Goal: Check status: Check status

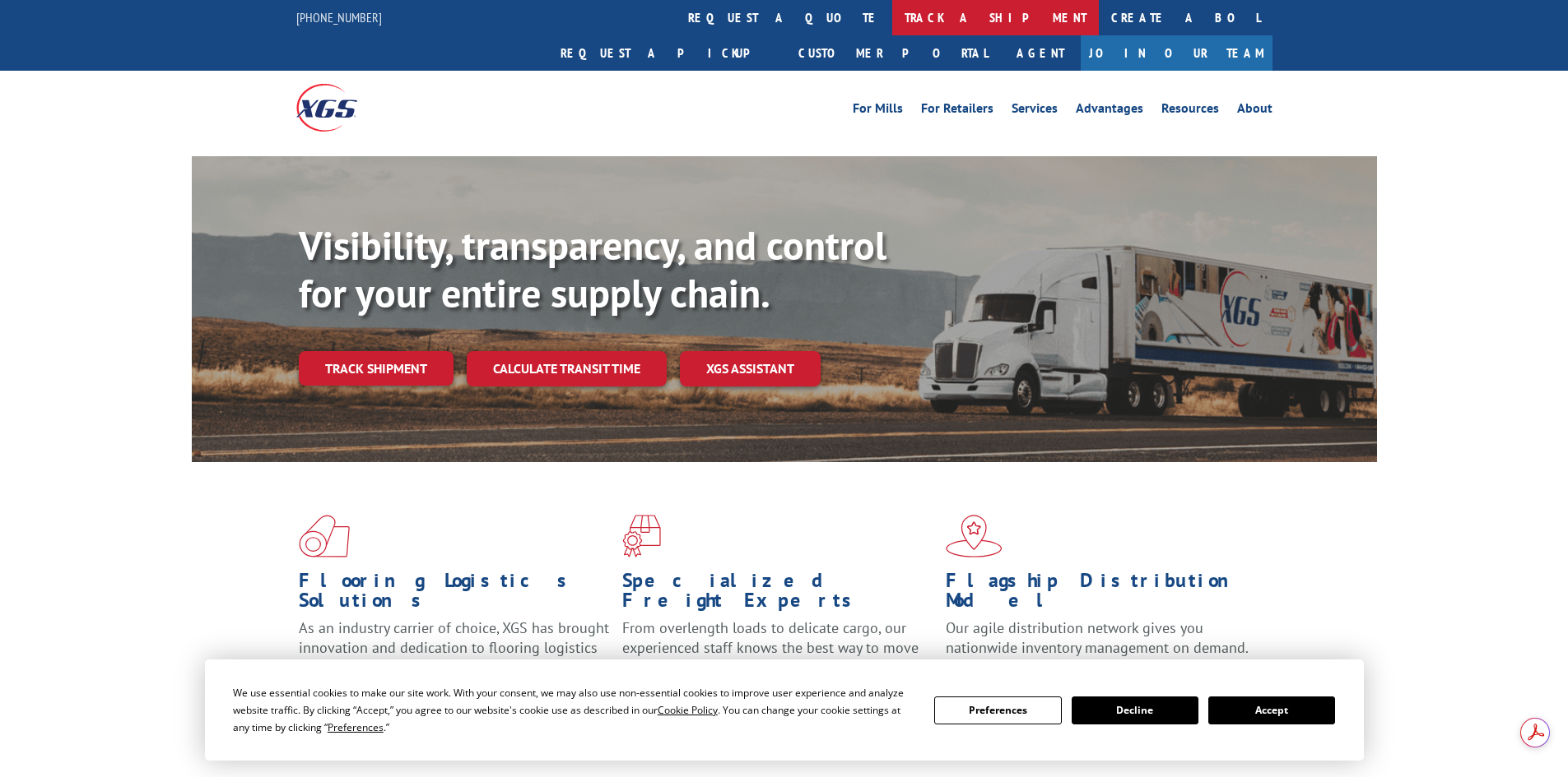
click at [892, 29] on link "track a shipment" at bounding box center [996, 17] width 207 height 36
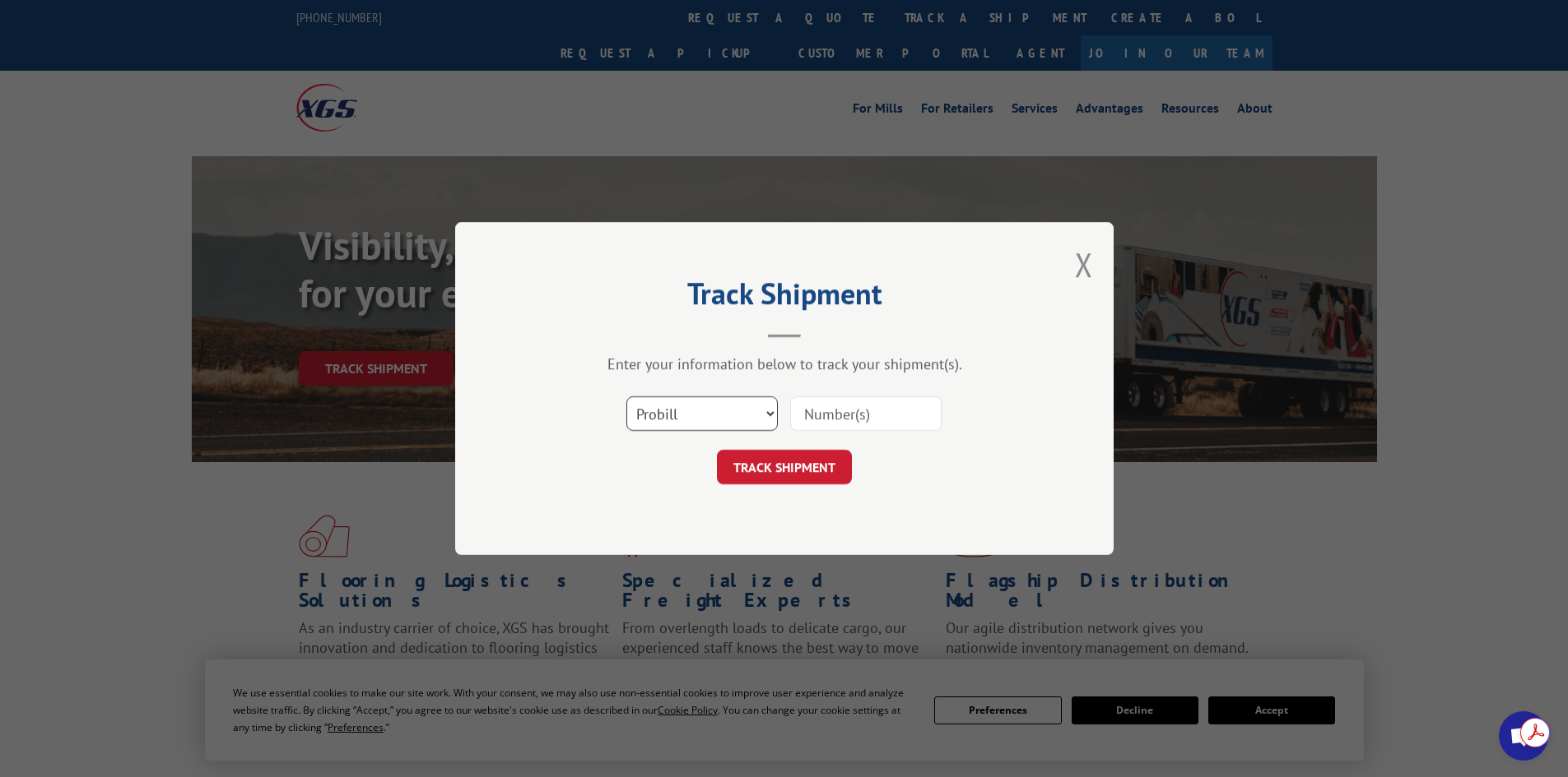
click at [700, 420] on select "Select category... Probill BOL PO" at bounding box center [702, 414] width 151 height 35
select select "po"
click at [626, 397] on select "Select category... Probill BOL PO" at bounding box center [702, 414] width 151 height 35
click at [830, 413] on input at bounding box center [866, 414] width 151 height 35
paste input "66533191"
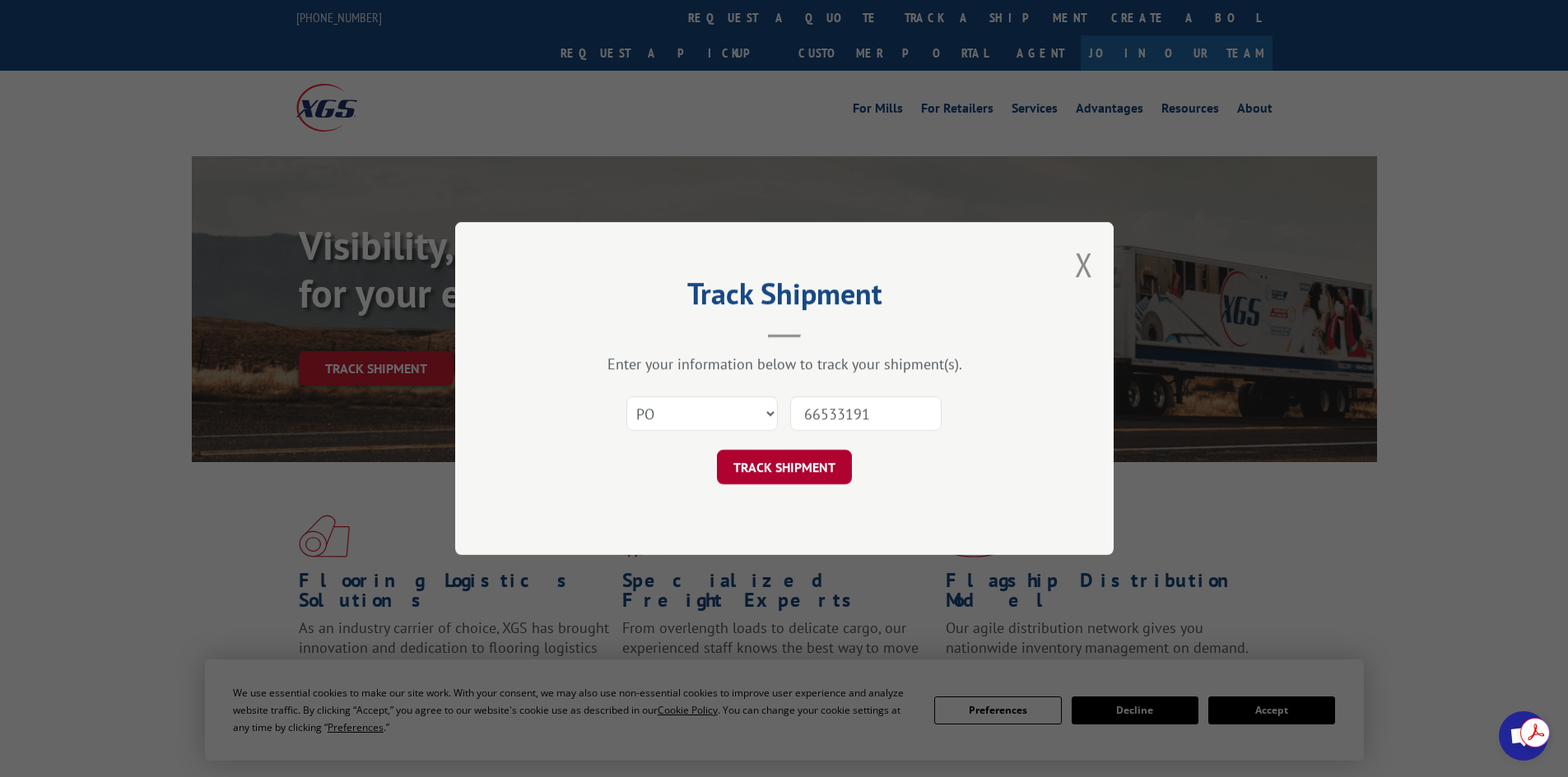
type input "66533191"
click at [749, 471] on button "TRACK SHIPMENT" at bounding box center [784, 467] width 135 height 35
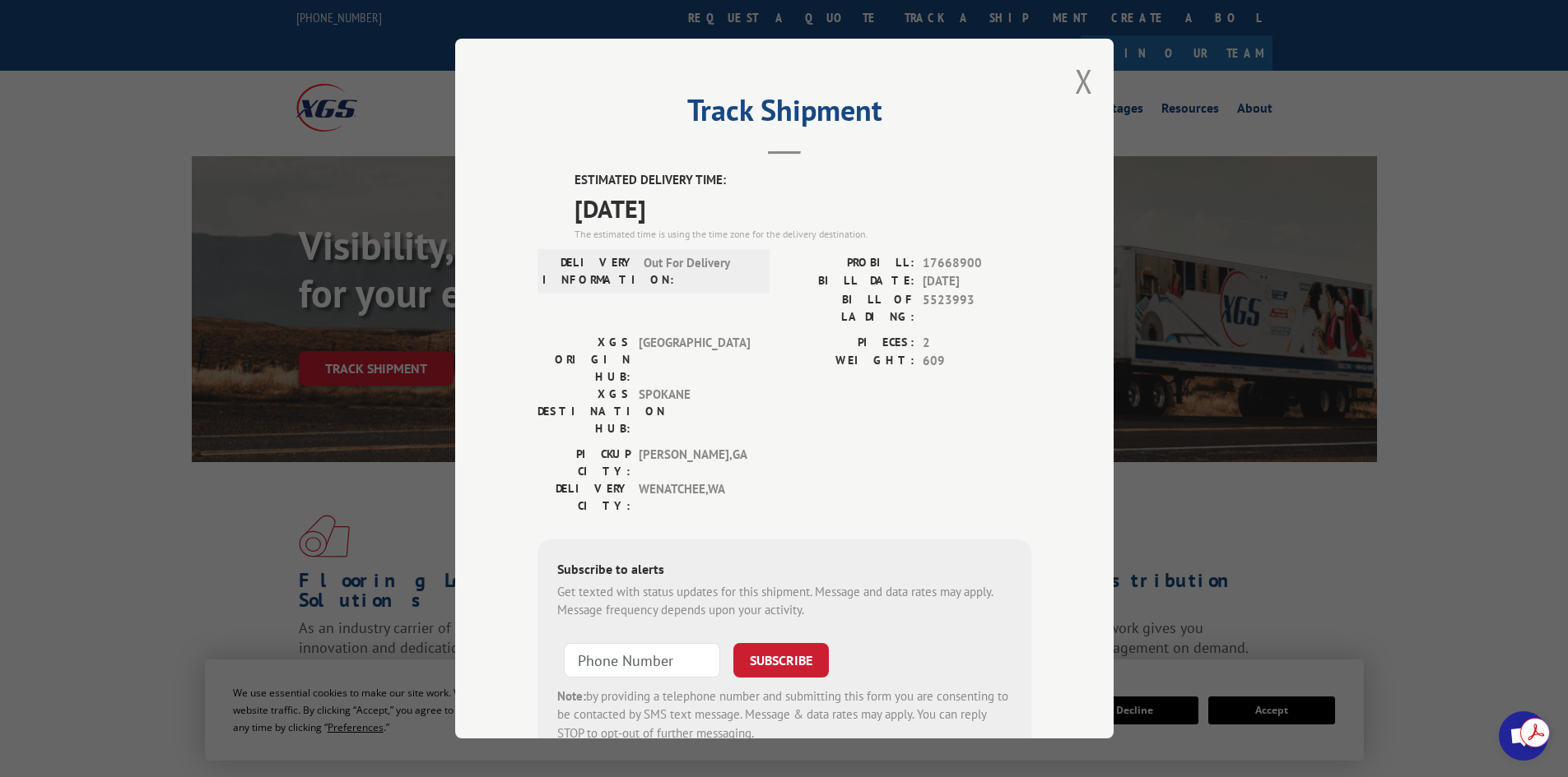
click at [1249, 520] on div "Track Shipment ESTIMATED DELIVERY TIME: [DATE] The estimated time is using the …" at bounding box center [784, 388] width 1568 height 777
click at [1075, 97] on button "Close modal" at bounding box center [1083, 81] width 18 height 43
